Goal: Task Accomplishment & Management: Use online tool/utility

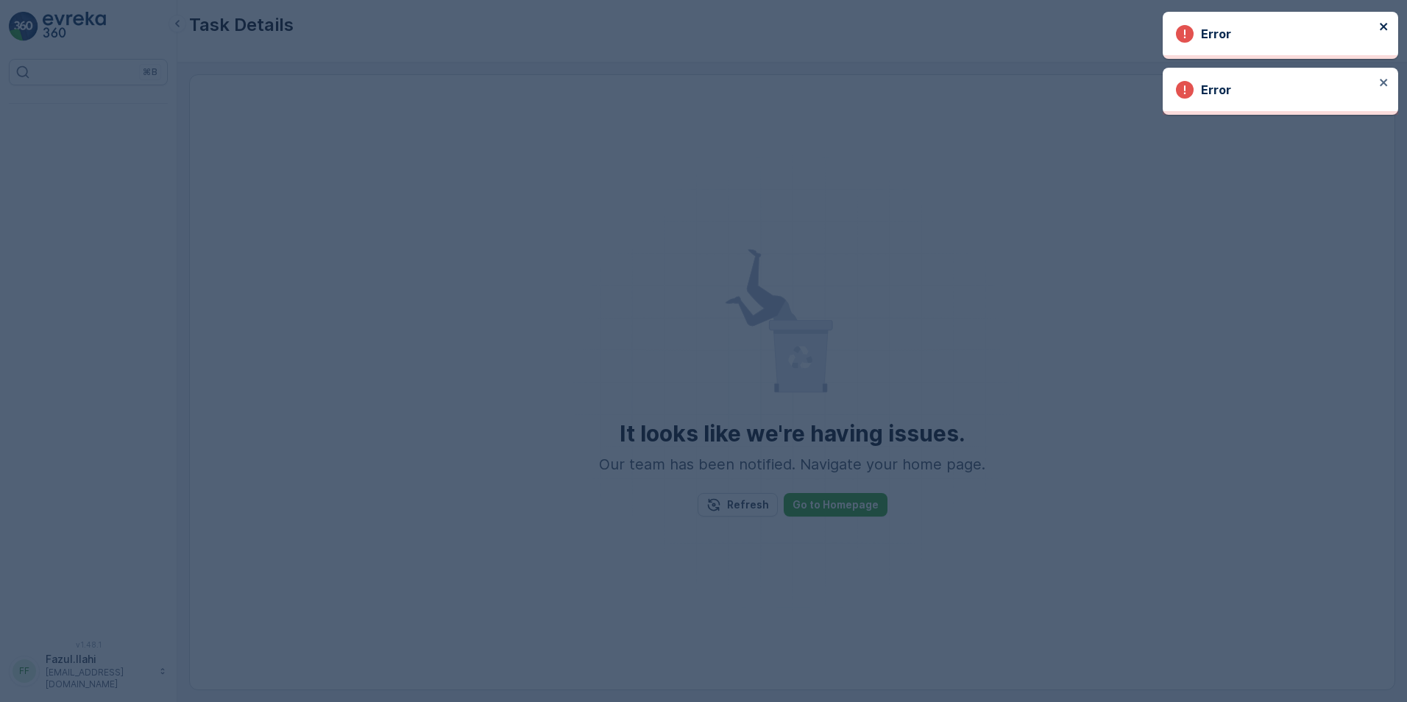
click at [1382, 26] on icon "close" at bounding box center [1384, 27] width 10 height 12
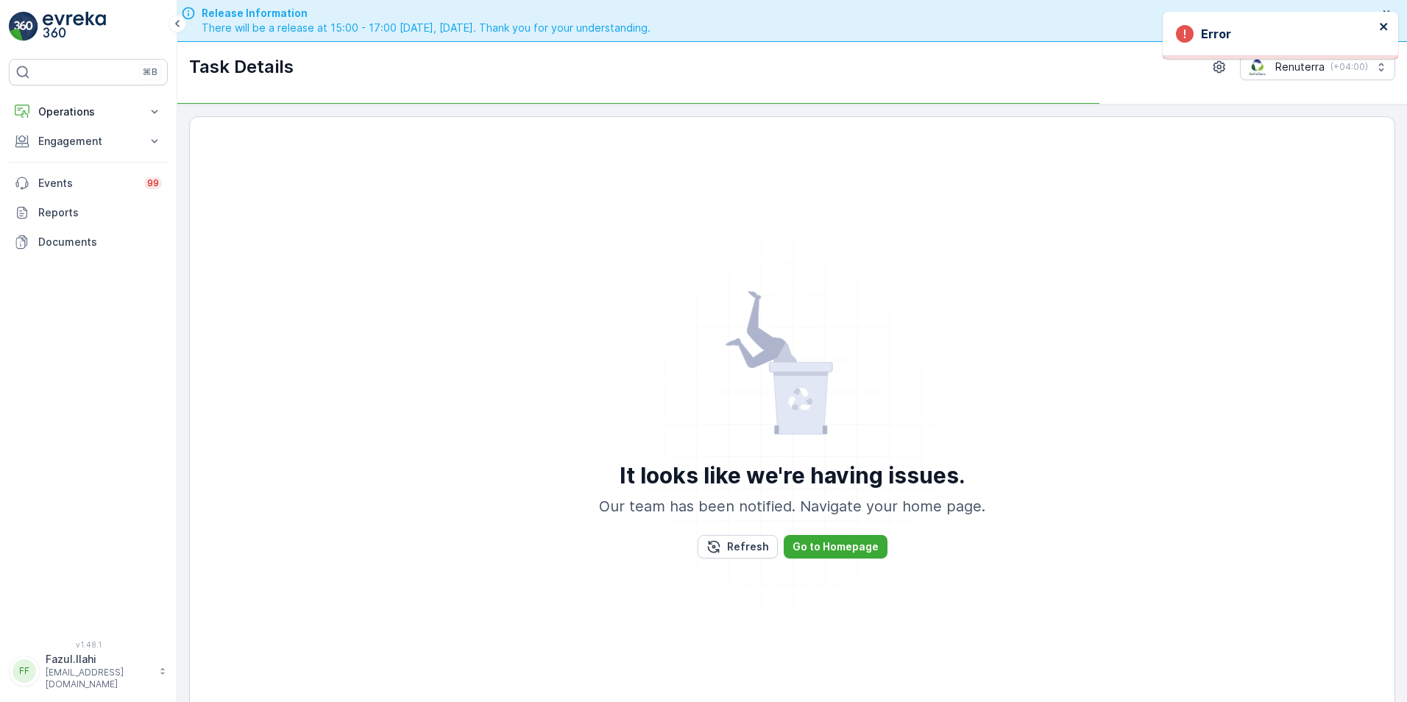
click at [1385, 31] on icon "close" at bounding box center [1384, 27] width 10 height 12
click at [104, 155] on button "Engagement" at bounding box center [88, 141] width 159 height 29
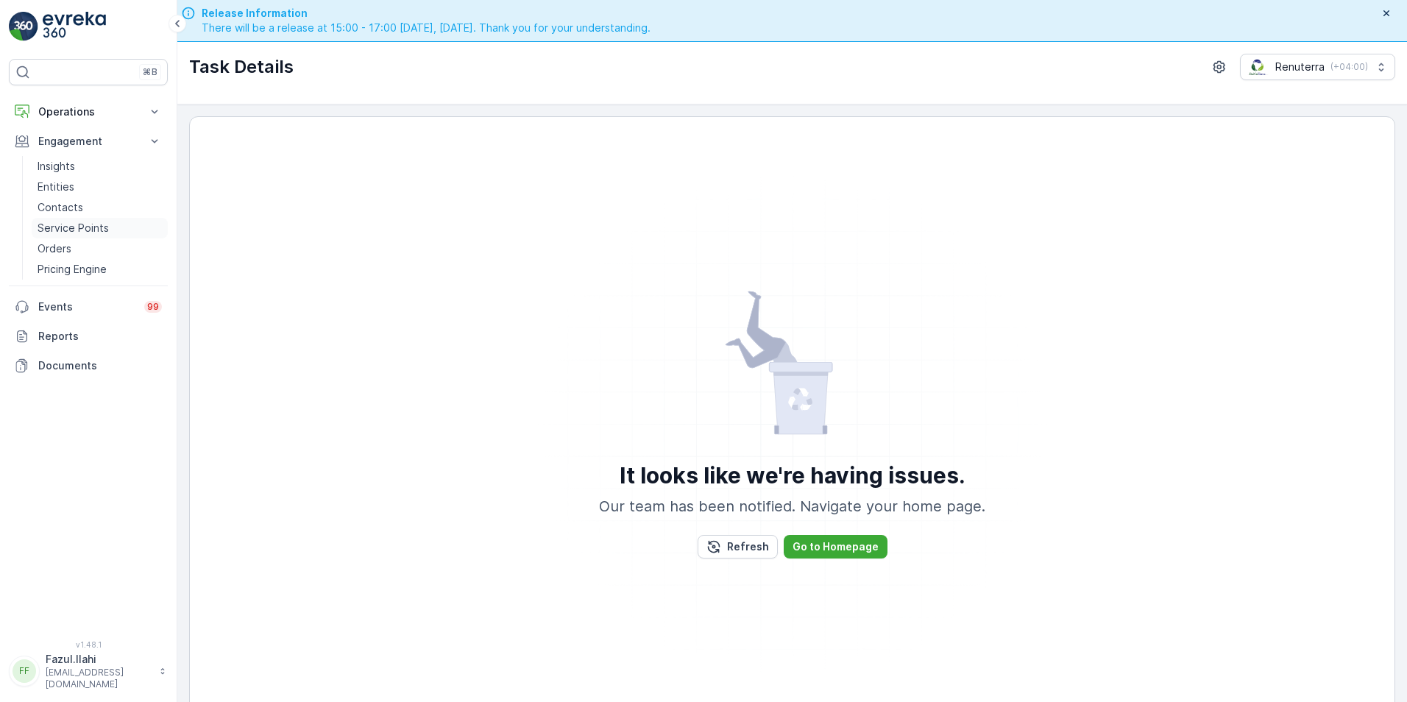
click at [86, 230] on p "Service Points" at bounding box center [73, 228] width 71 height 15
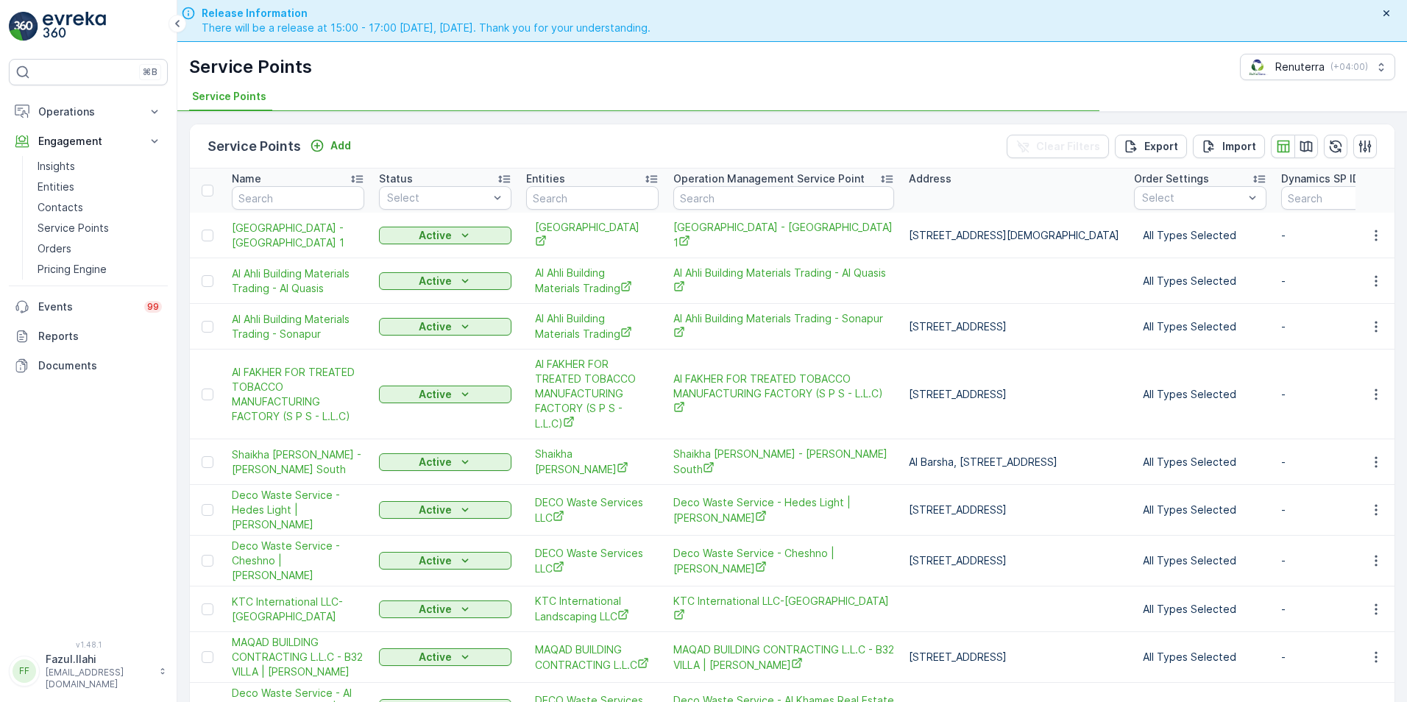
click at [309, 201] on input "text" at bounding box center [298, 198] width 132 height 24
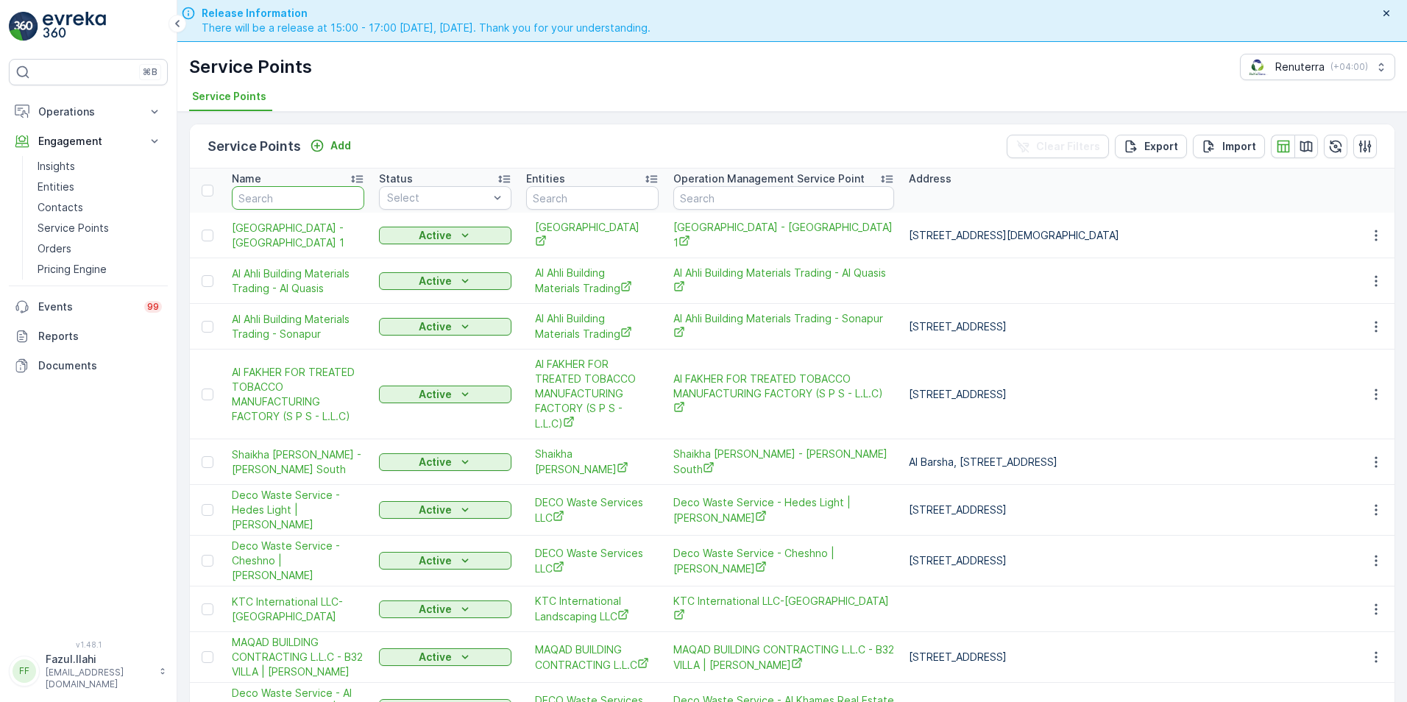
click at [309, 201] on input "text" at bounding box center [298, 198] width 132 height 24
type input "[PERSON_NAME]"
click at [309, 201] on input "sala" at bounding box center [298, 198] width 132 height 24
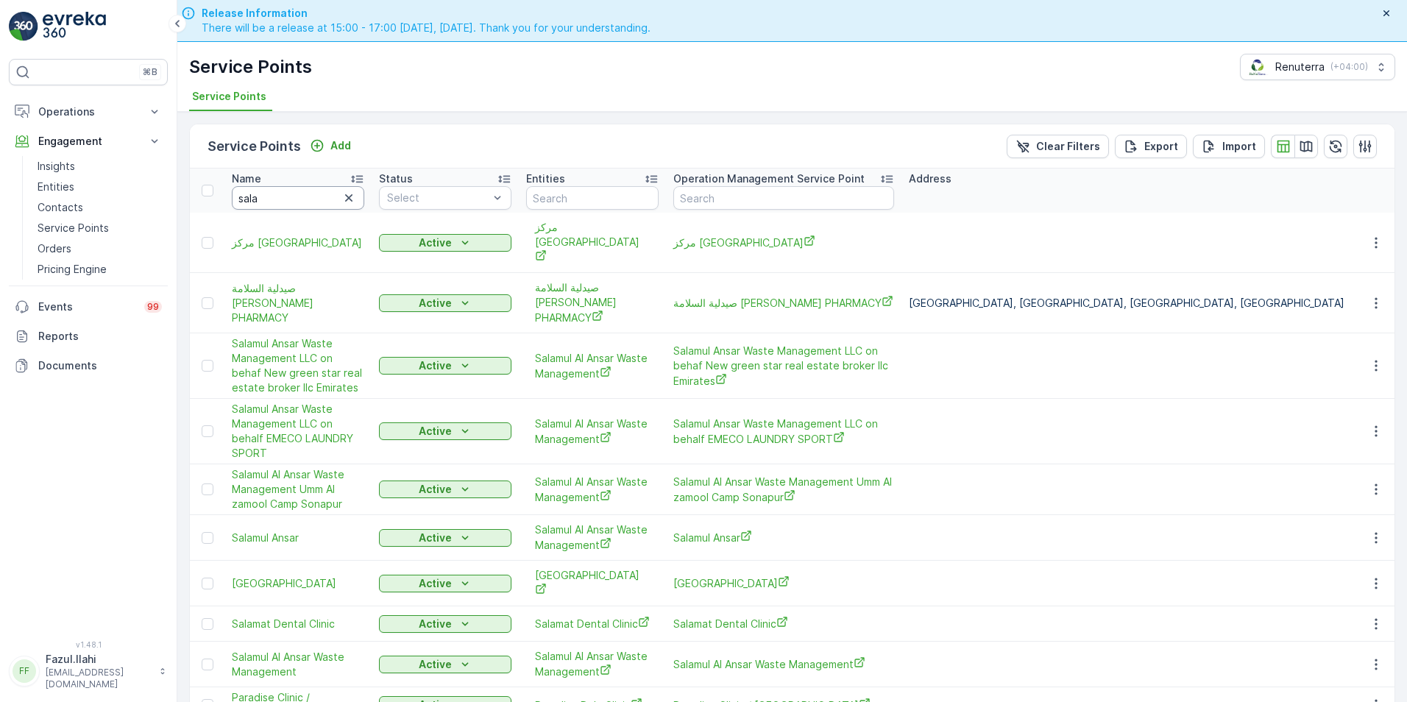
click at [309, 201] on input "sala" at bounding box center [298, 198] width 132 height 24
type input "salamul"
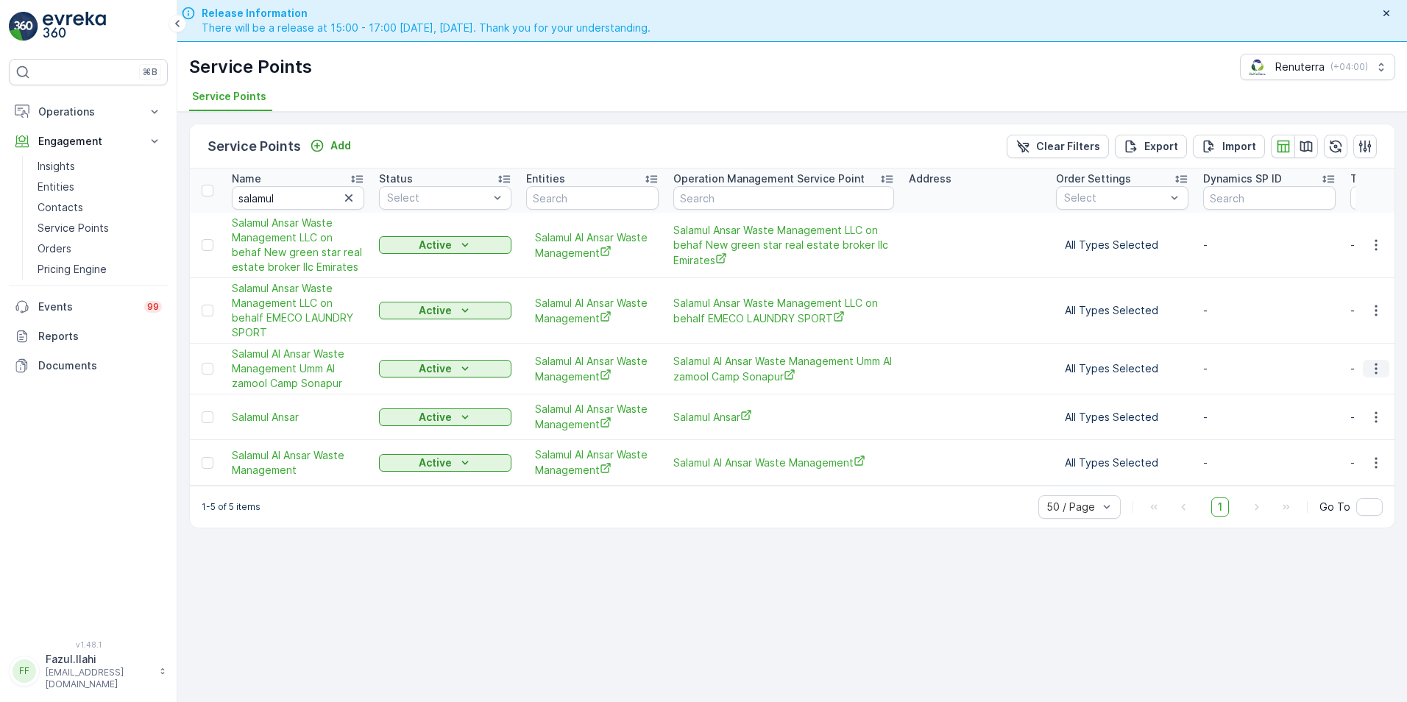
click at [1372, 363] on icon "button" at bounding box center [1376, 368] width 15 height 15
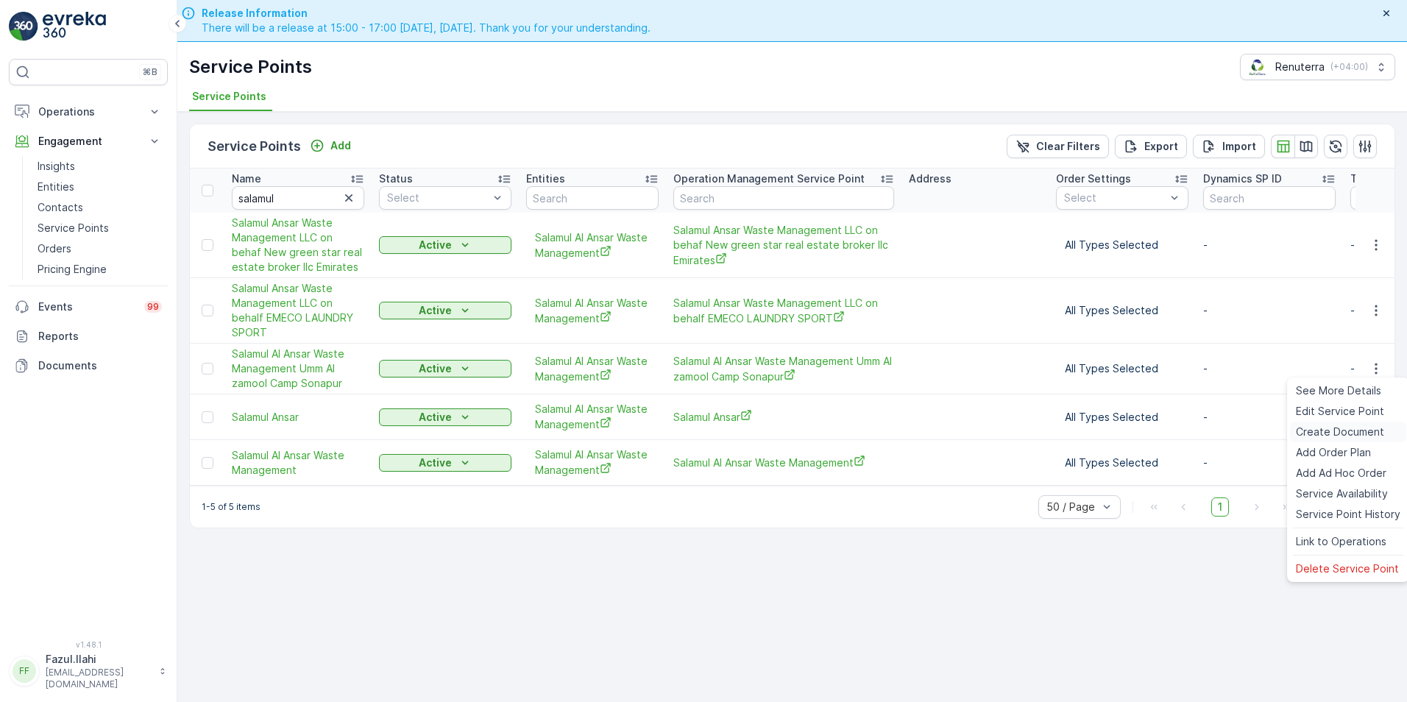
click at [1312, 431] on span "Create Document" at bounding box center [1340, 432] width 88 height 15
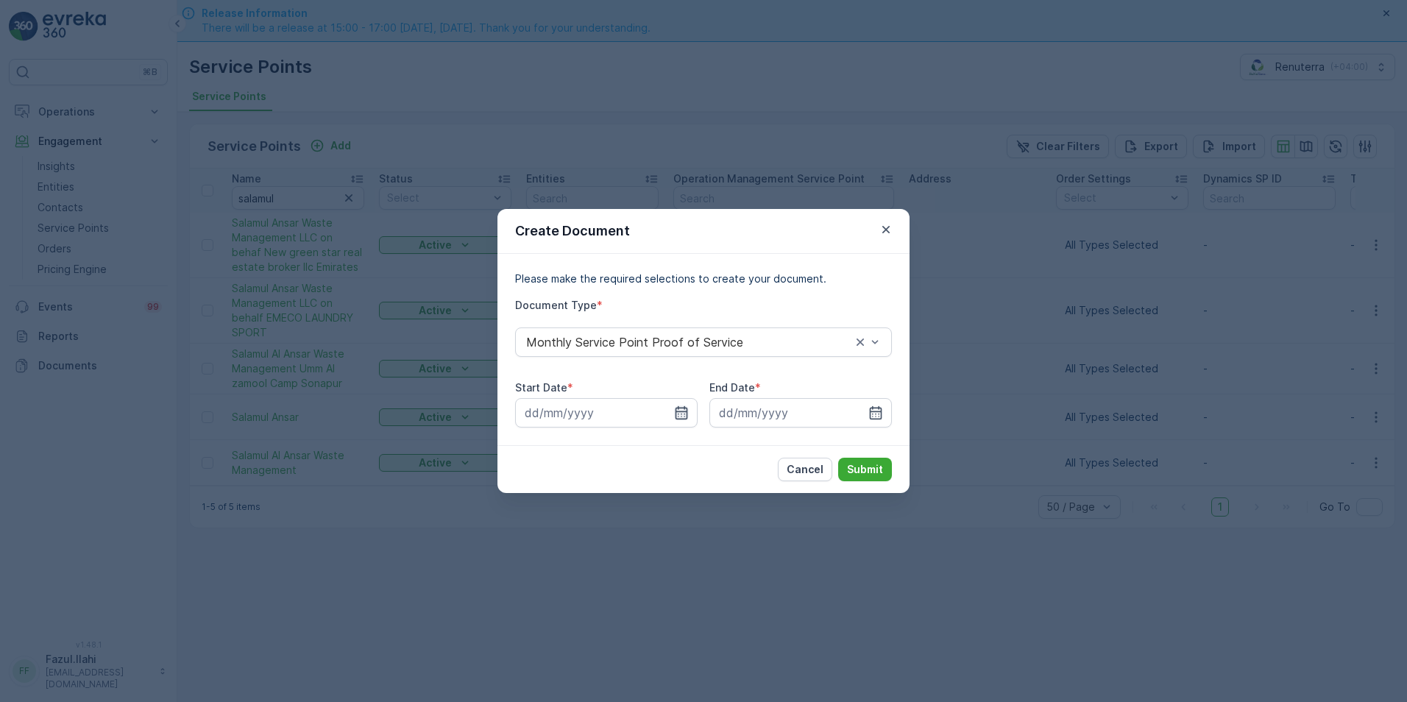
click at [682, 416] on icon "button" at bounding box center [681, 412] width 15 height 15
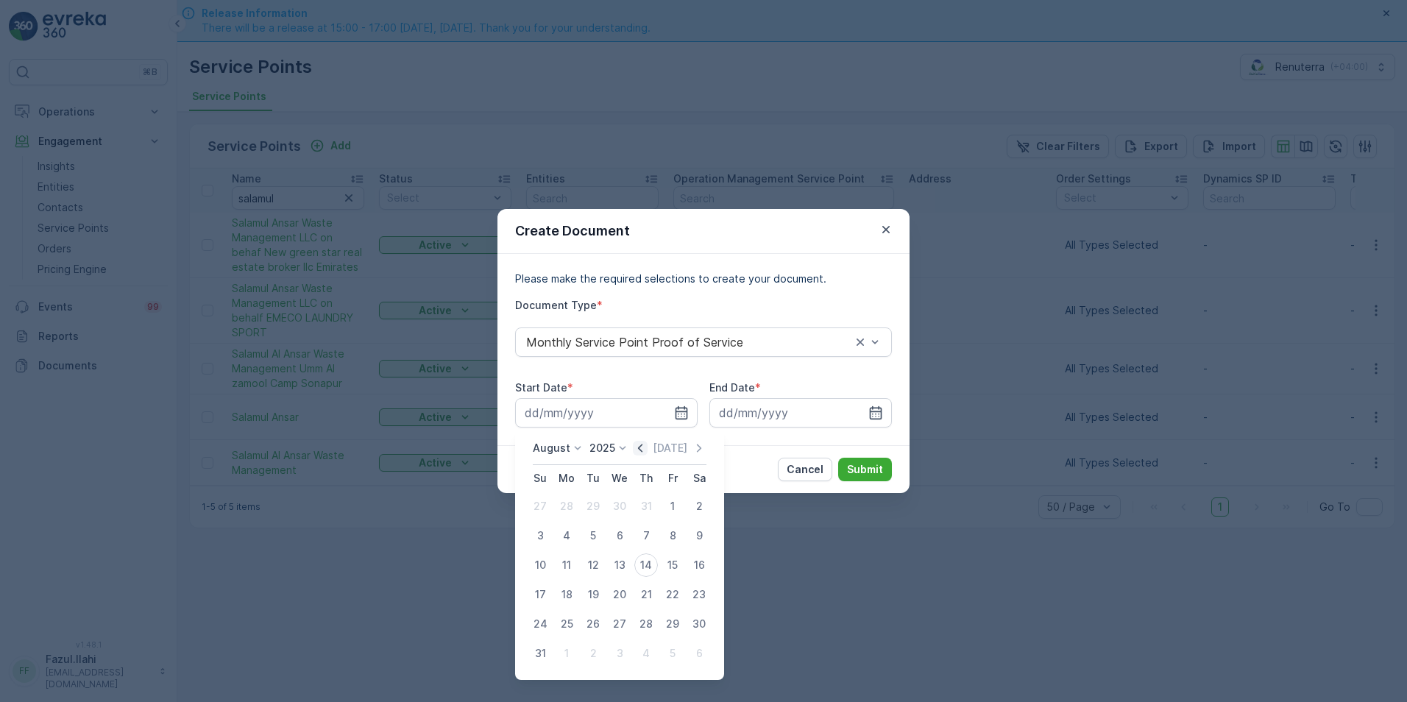
click at [647, 446] on icon "button" at bounding box center [640, 448] width 15 height 15
click at [589, 508] on div "1" at bounding box center [593, 506] width 24 height 24
type input "[DATE]"
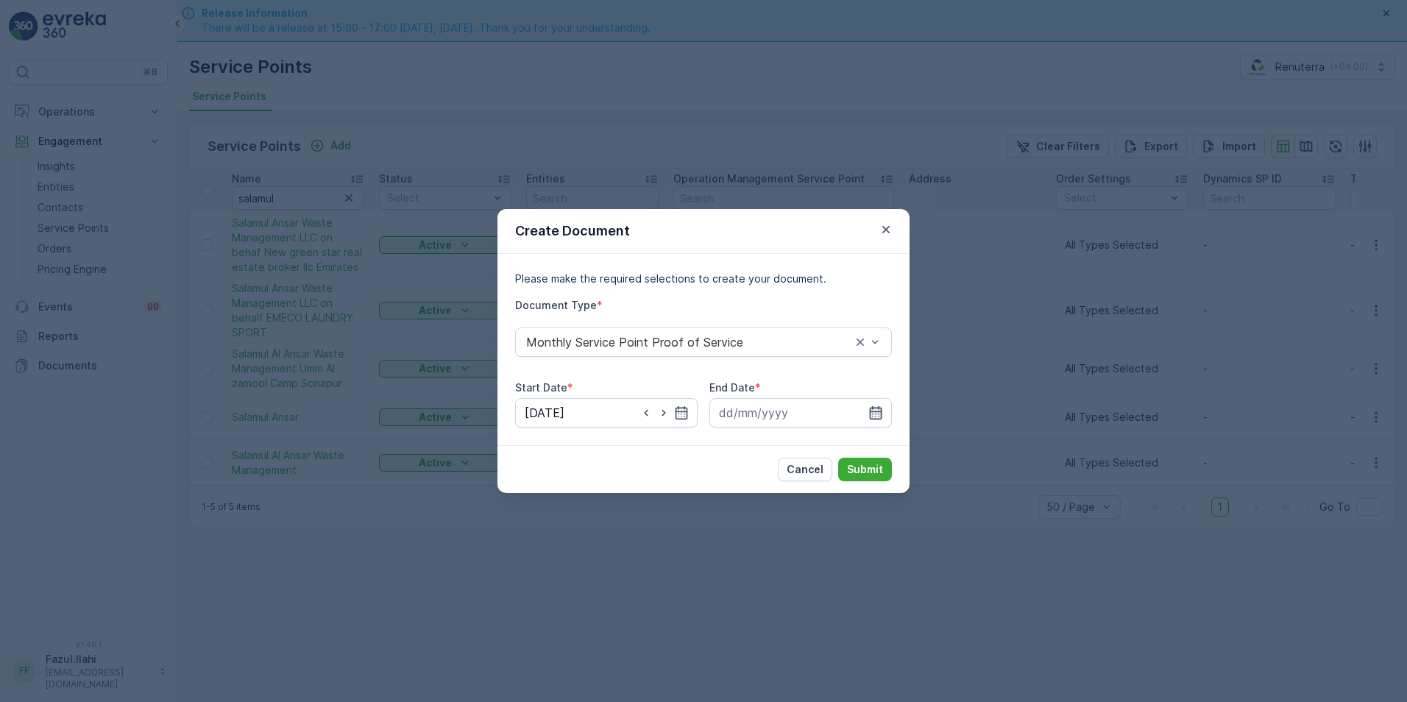
click at [878, 409] on icon "button" at bounding box center [875, 412] width 15 height 15
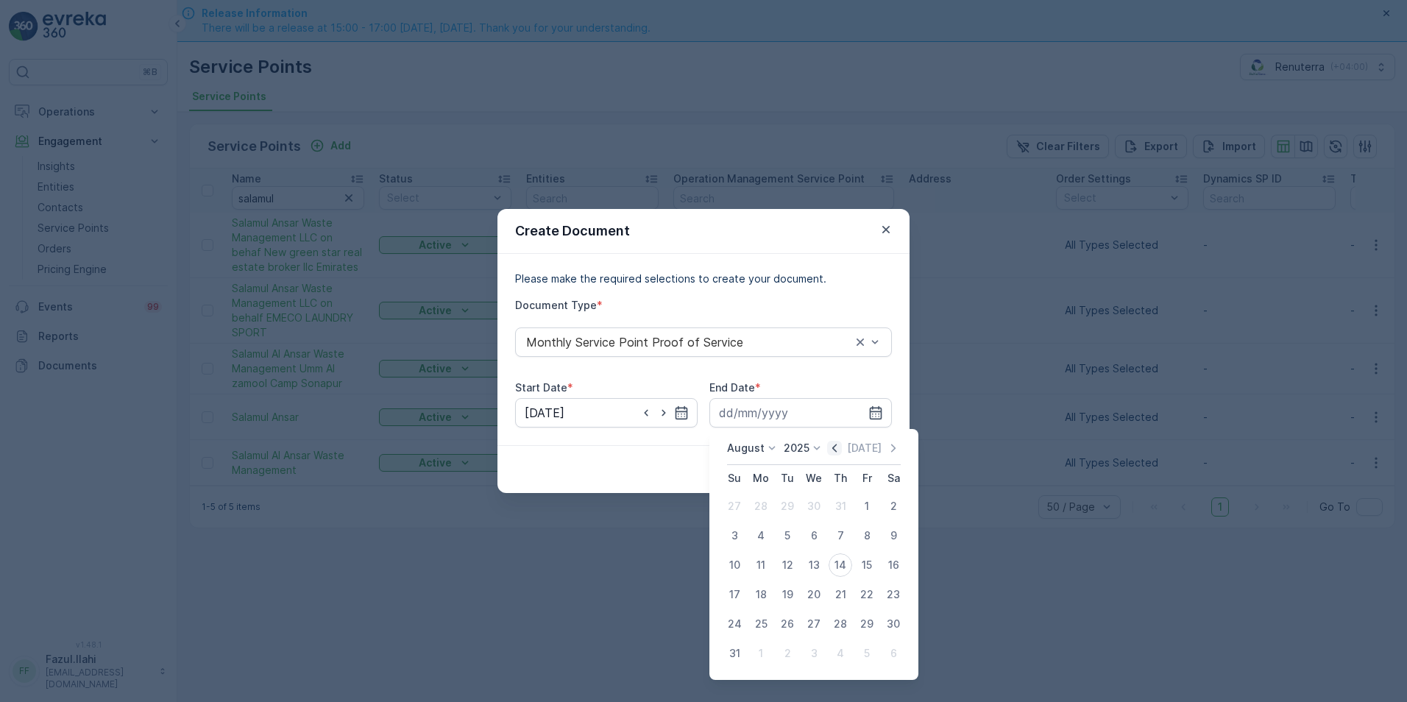
click at [837, 447] on icon "button" at bounding box center [834, 448] width 15 height 15
click at [845, 623] on div "31" at bounding box center [840, 624] width 24 height 24
type input "[DATE]"
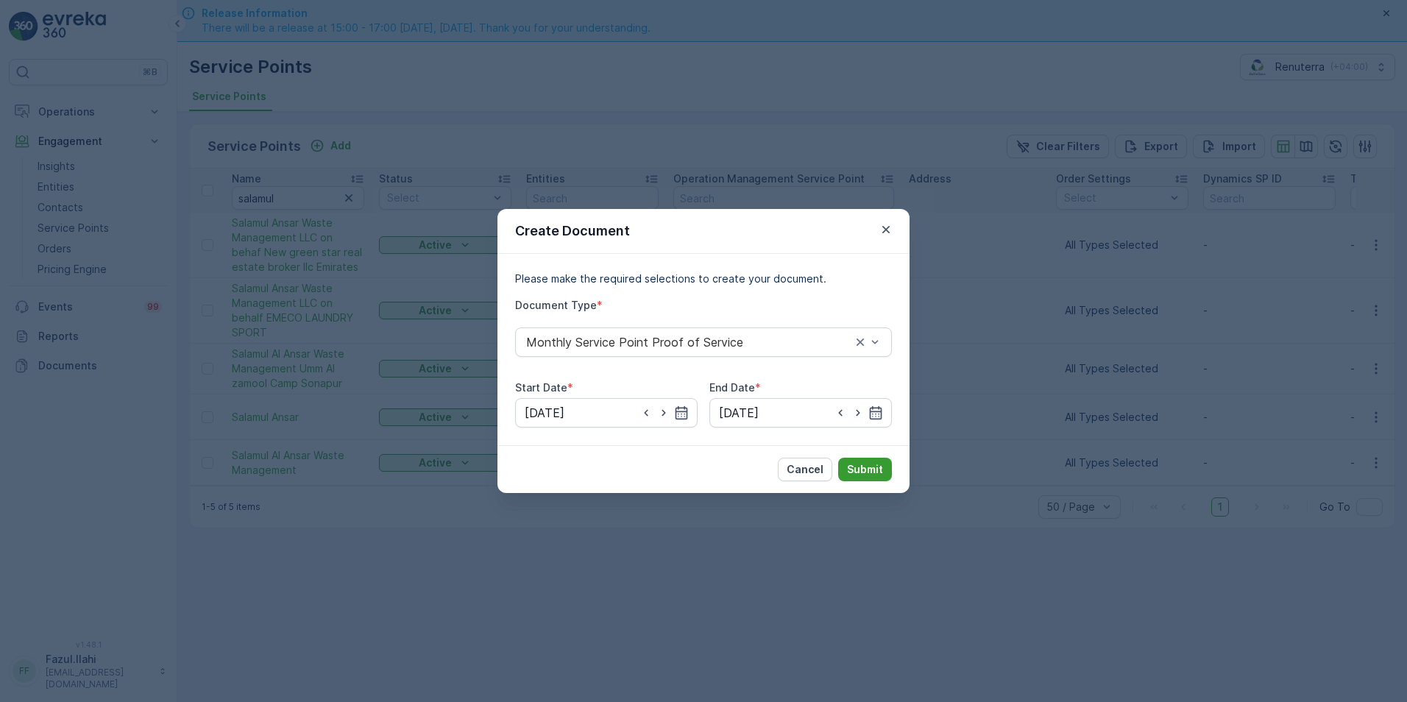
click at [873, 472] on p "Submit" at bounding box center [865, 469] width 36 height 15
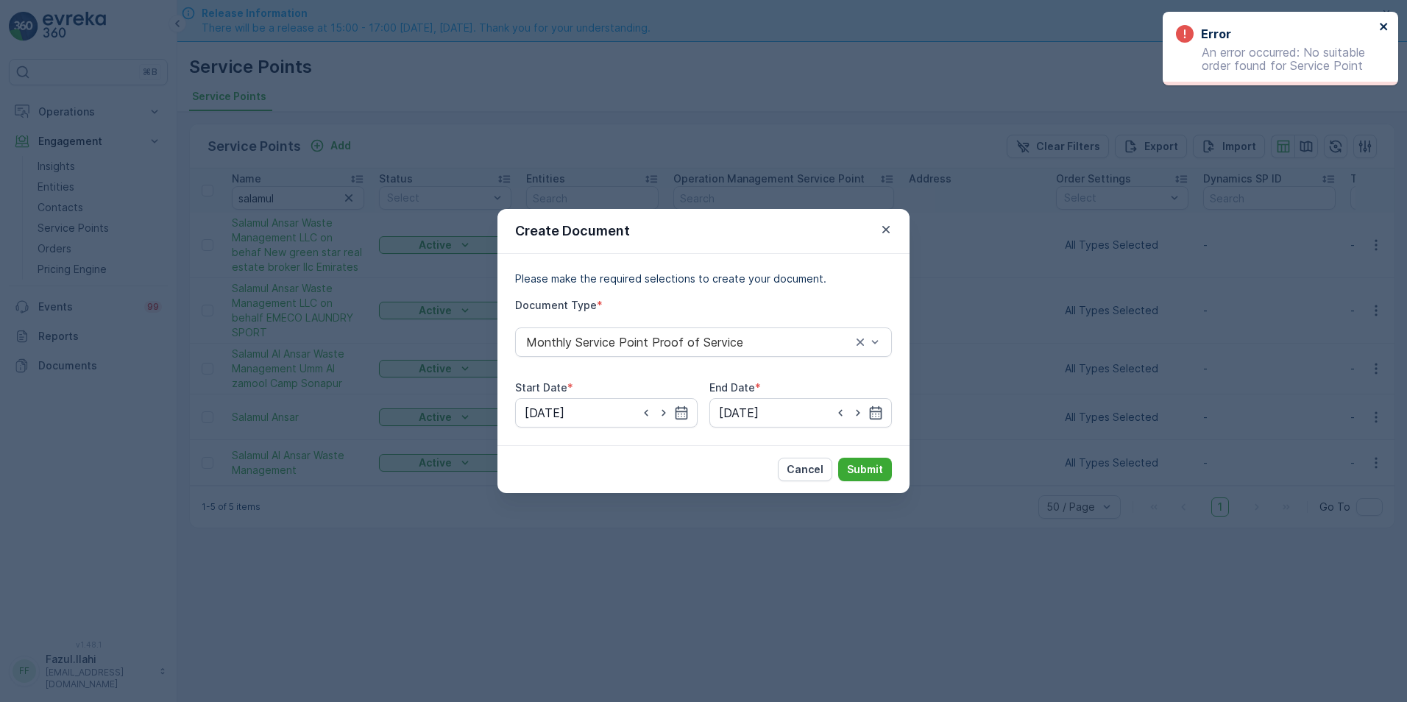
click at [1383, 21] on icon "close" at bounding box center [1384, 27] width 10 height 12
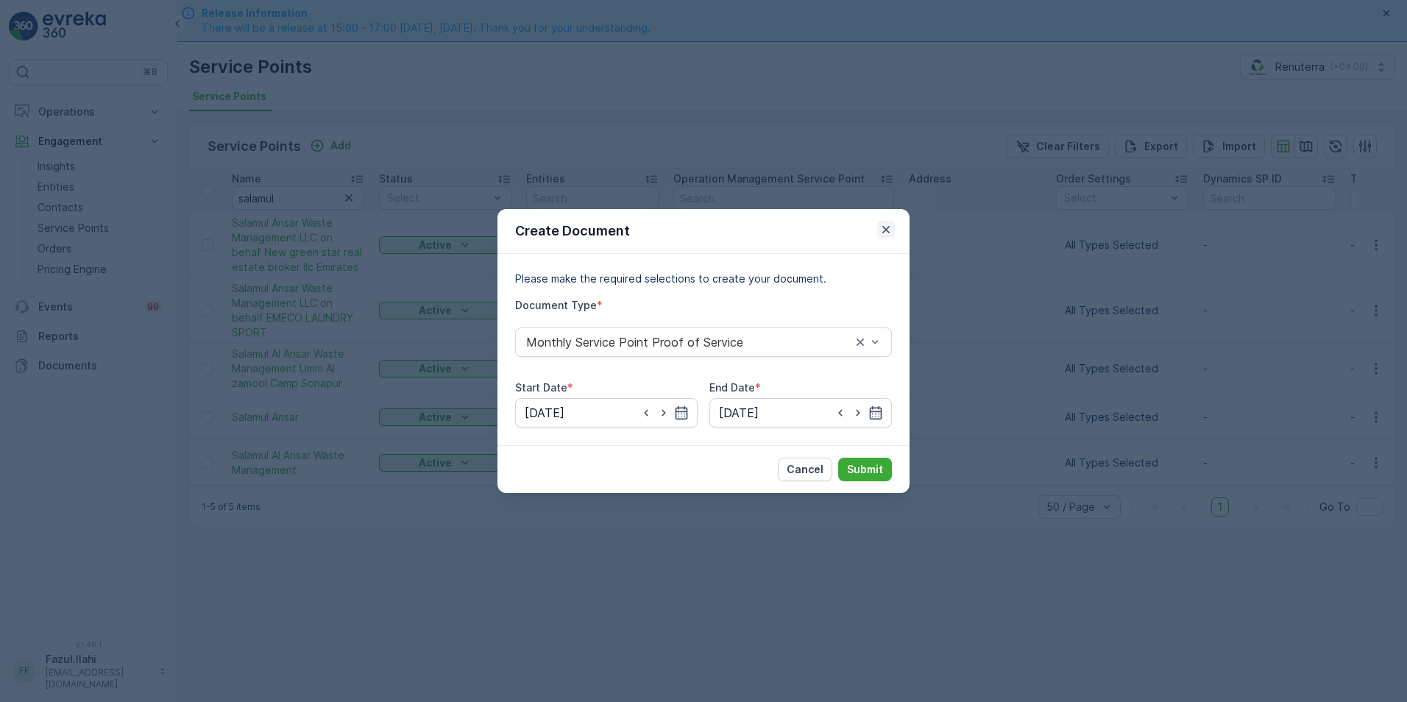
click at [883, 225] on icon "button" at bounding box center [886, 229] width 15 height 15
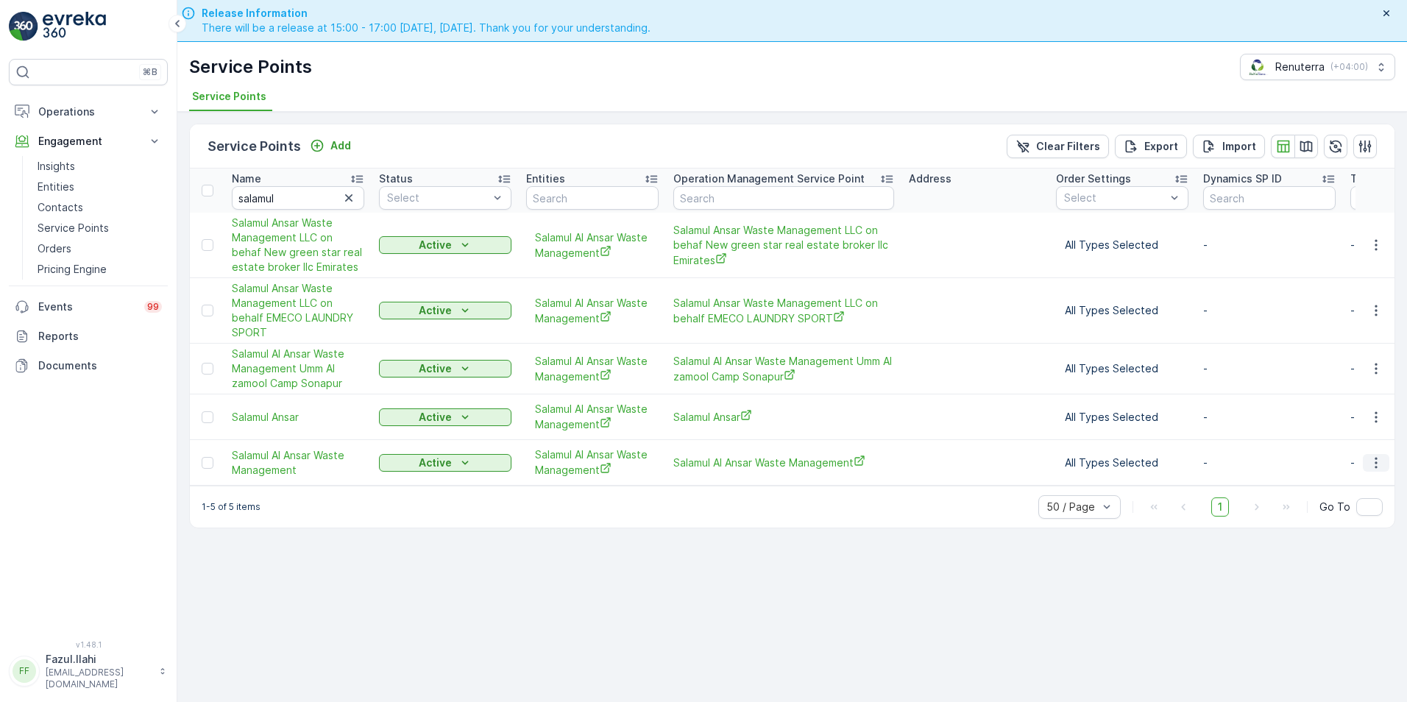
click at [1372, 462] on icon "button" at bounding box center [1376, 462] width 15 height 15
click at [1308, 519] on span "Create Document" at bounding box center [1340, 526] width 88 height 15
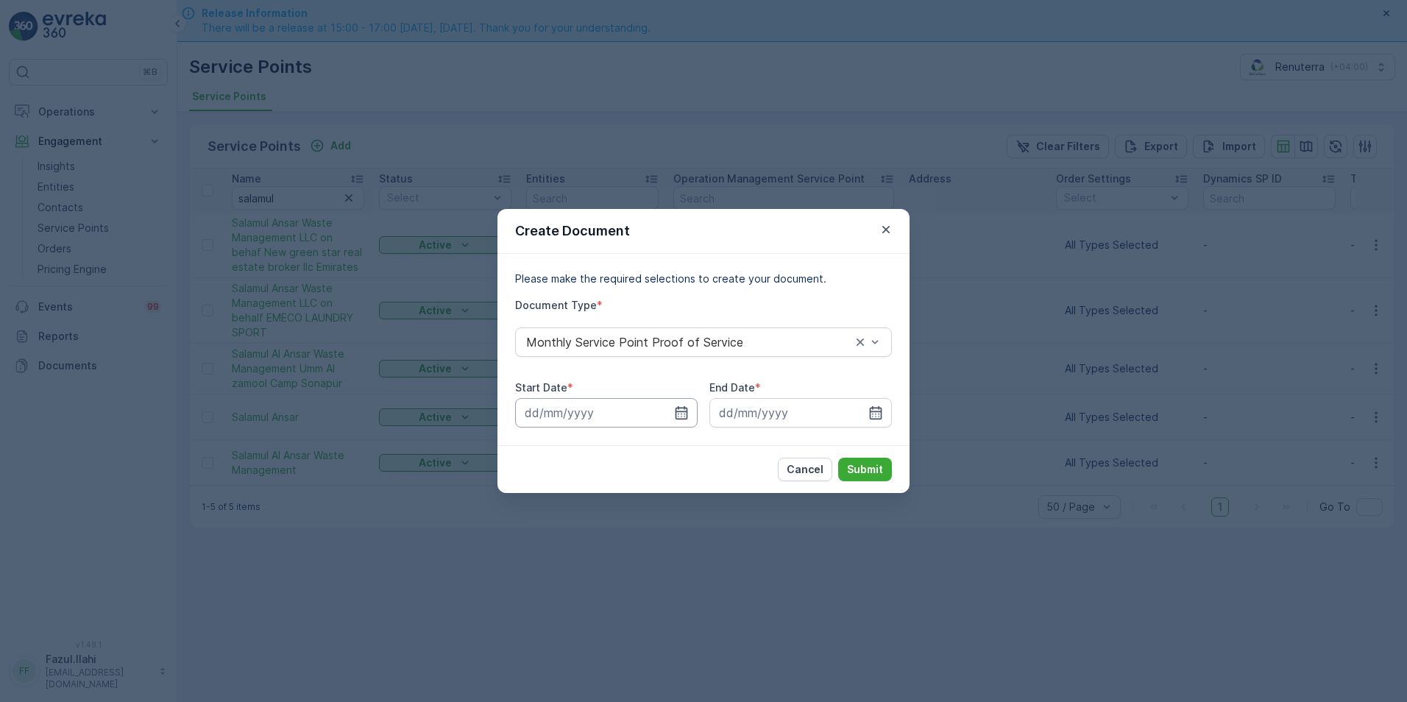
drag, startPoint x: 681, startPoint y: 404, endPoint x: 689, endPoint y: 422, distance: 20.1
click at [682, 400] on input at bounding box center [606, 412] width 182 height 29
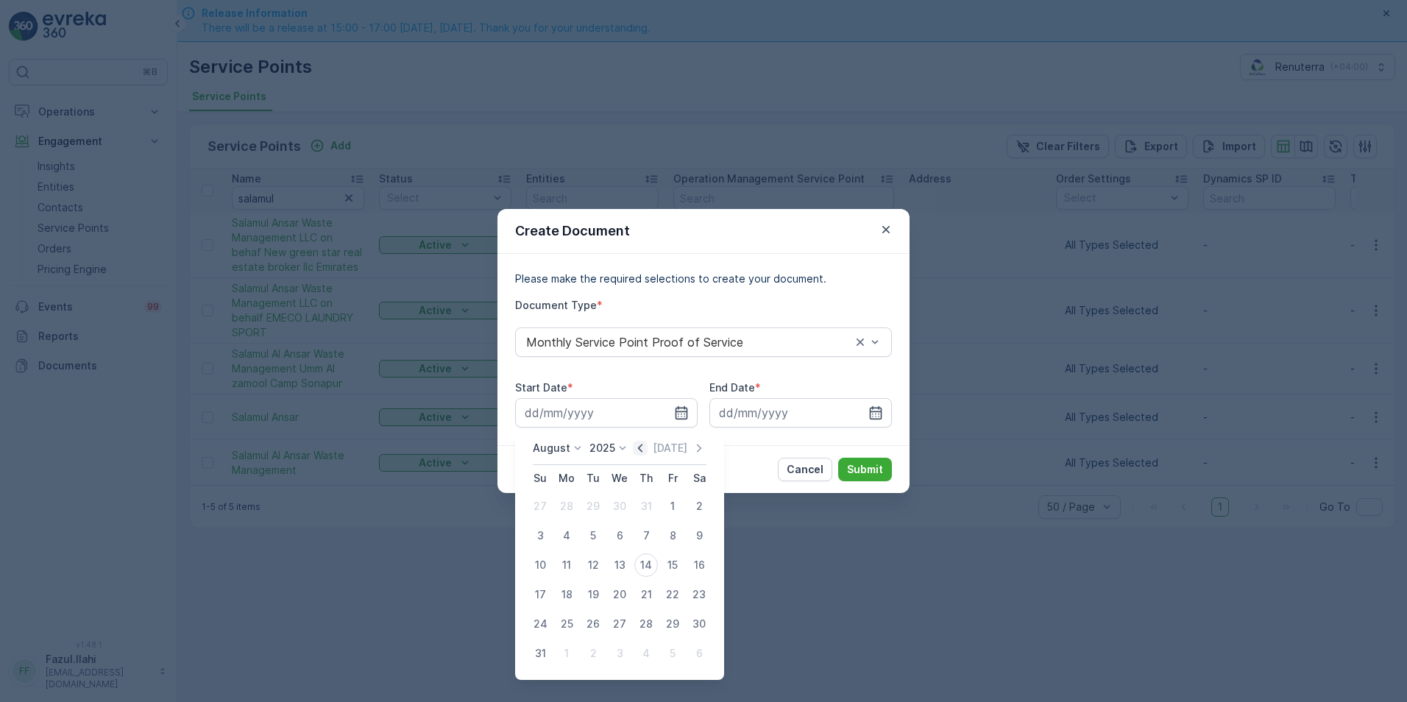
click at [646, 450] on icon "button" at bounding box center [640, 448] width 15 height 15
click at [589, 508] on div "1" at bounding box center [593, 506] width 24 height 24
type input "[DATE]"
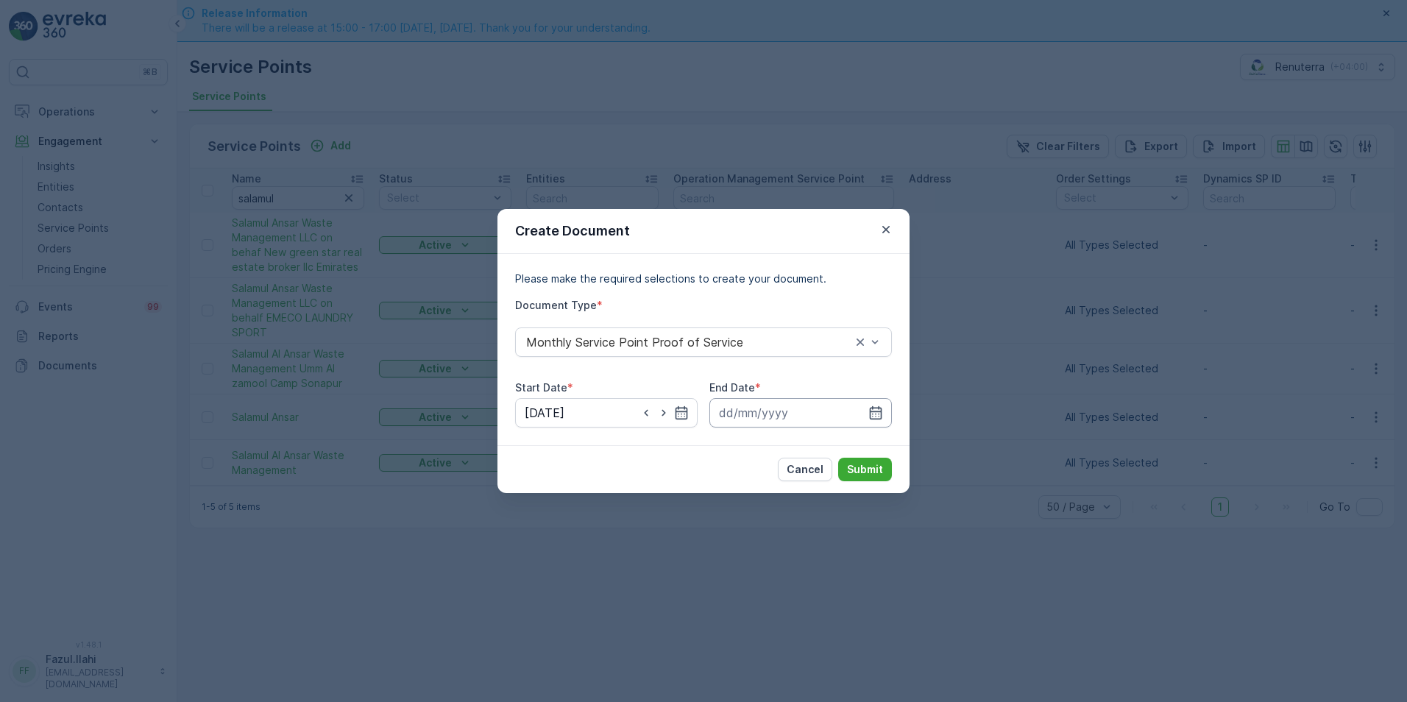
click at [884, 410] on input at bounding box center [800, 412] width 182 height 29
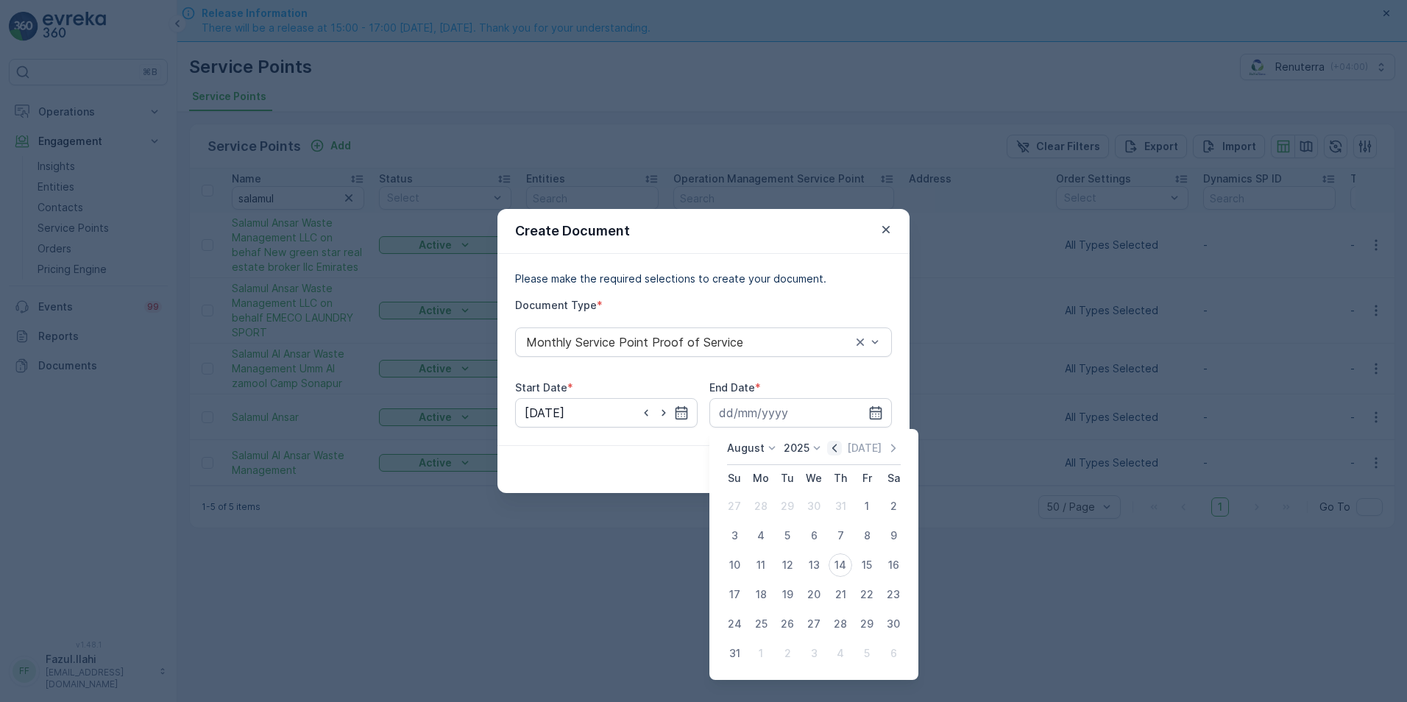
click at [838, 444] on icon "button" at bounding box center [834, 448] width 15 height 15
click at [835, 631] on div "31" at bounding box center [840, 624] width 24 height 24
type input "[DATE]"
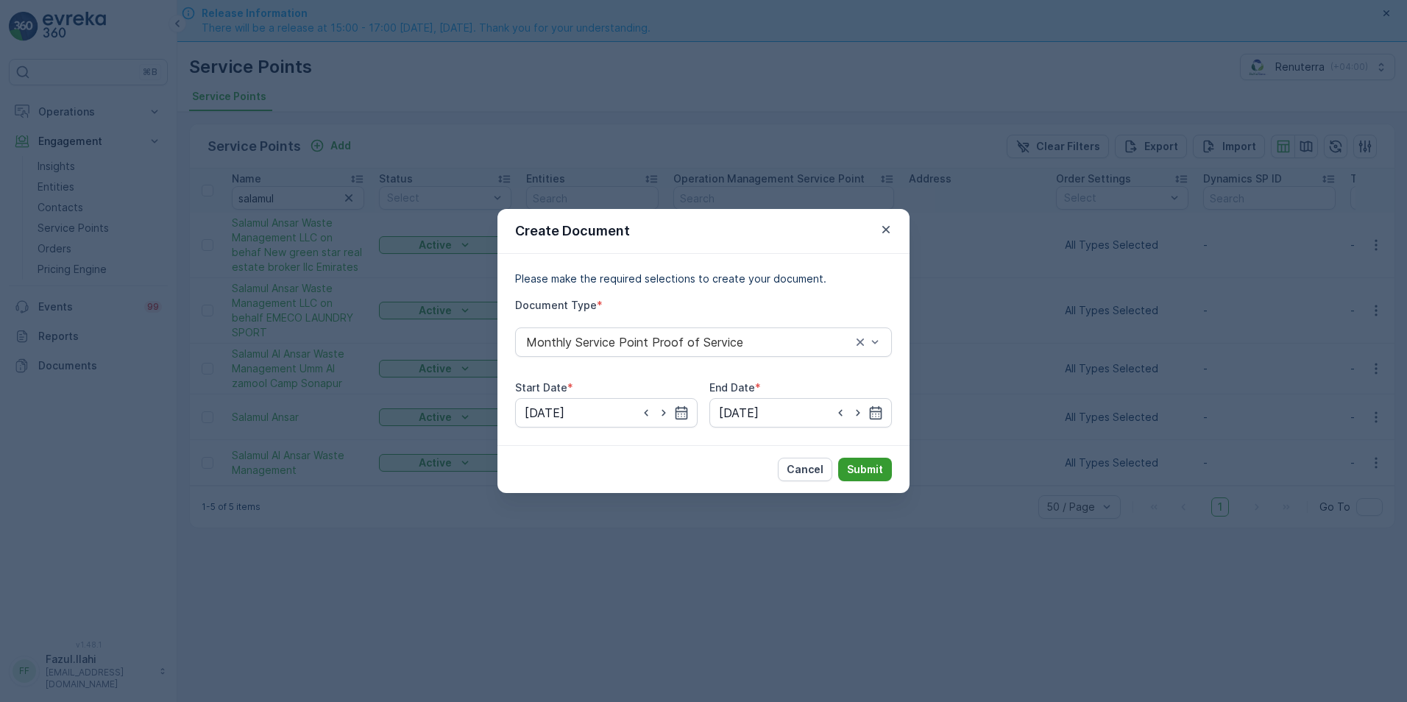
click at [865, 471] on p "Submit" at bounding box center [865, 469] width 36 height 15
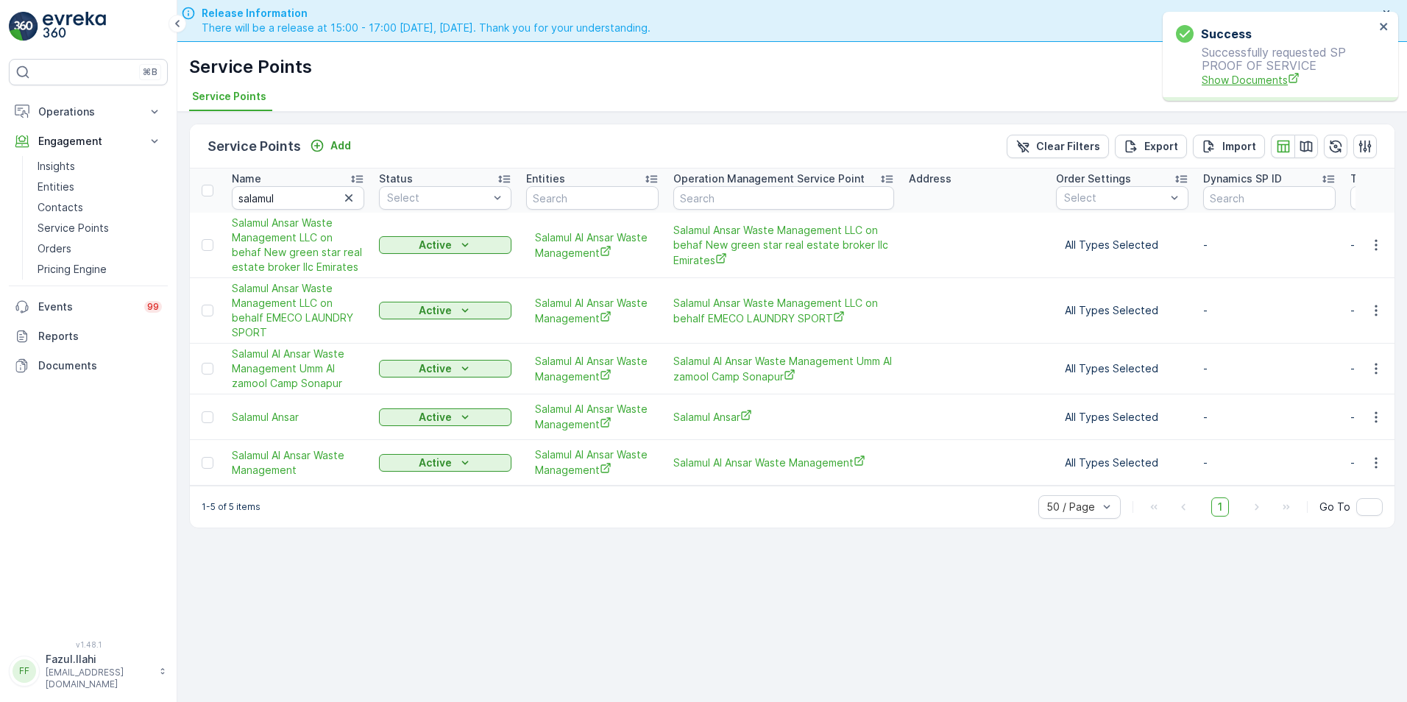
click at [1247, 85] on span "Show Documents" at bounding box center [1288, 79] width 173 height 15
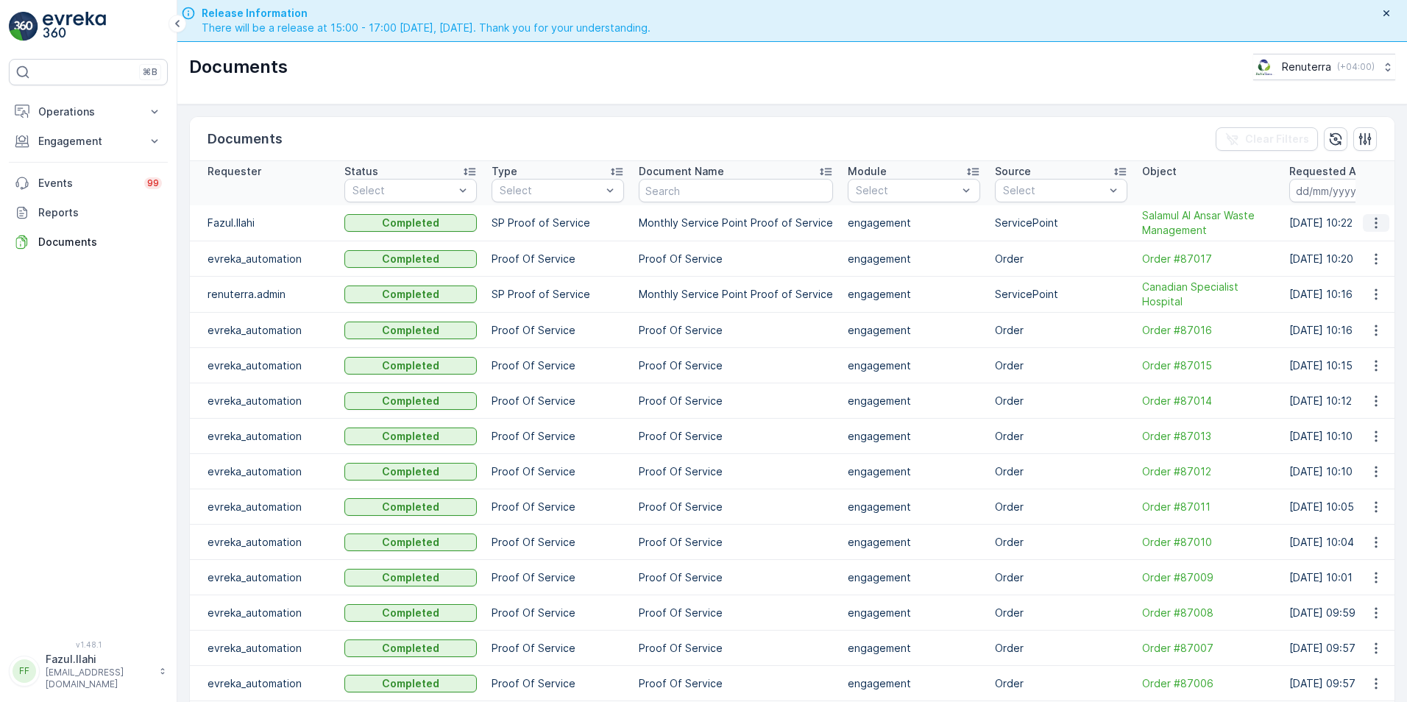
click at [1374, 222] on icon "button" at bounding box center [1375, 223] width 2 height 11
click at [1372, 241] on span "See Details" at bounding box center [1372, 245] width 57 height 15
